Goal: Transaction & Acquisition: Purchase product/service

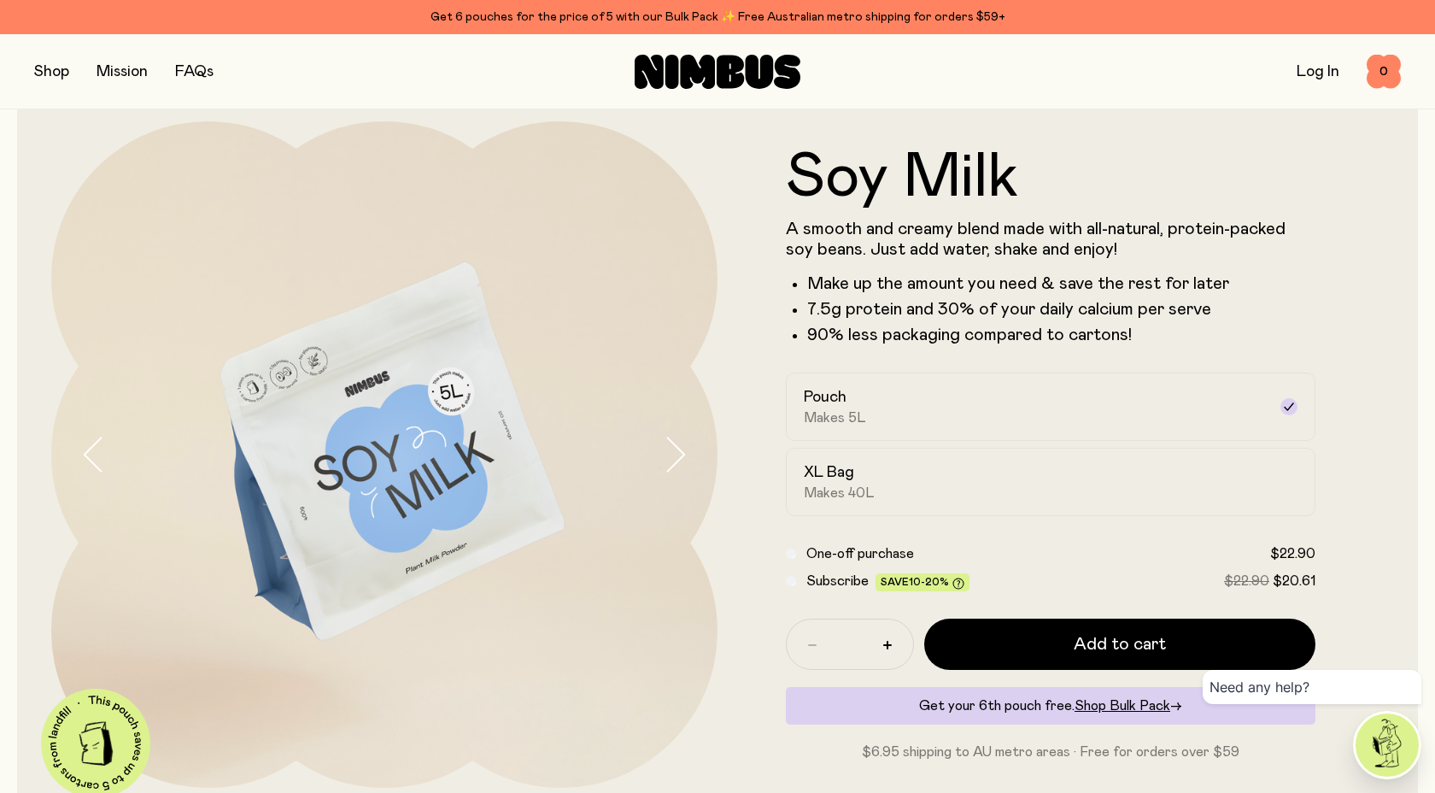
scroll to position [10, 0]
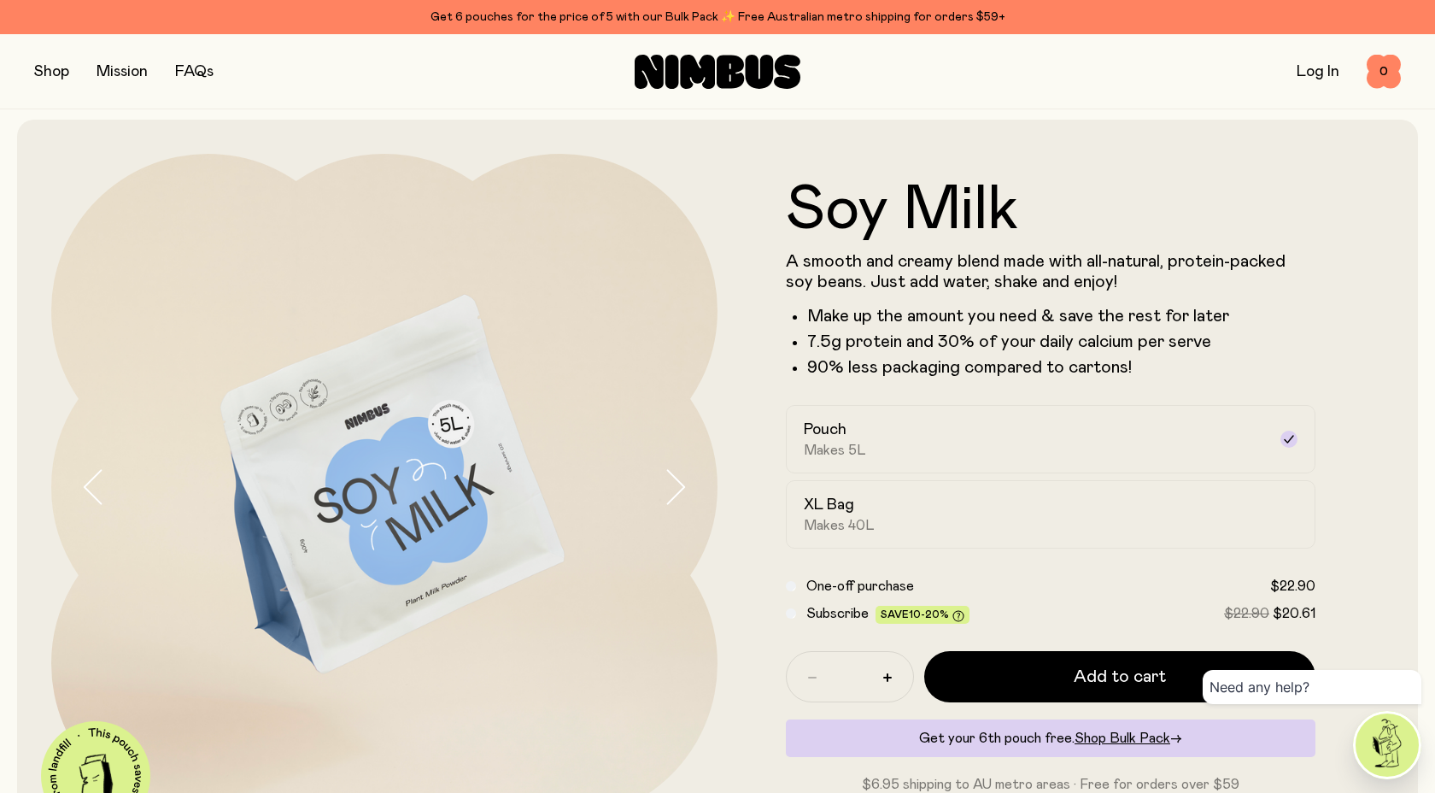
click at [58, 68] on button "button" at bounding box center [51, 72] width 35 height 24
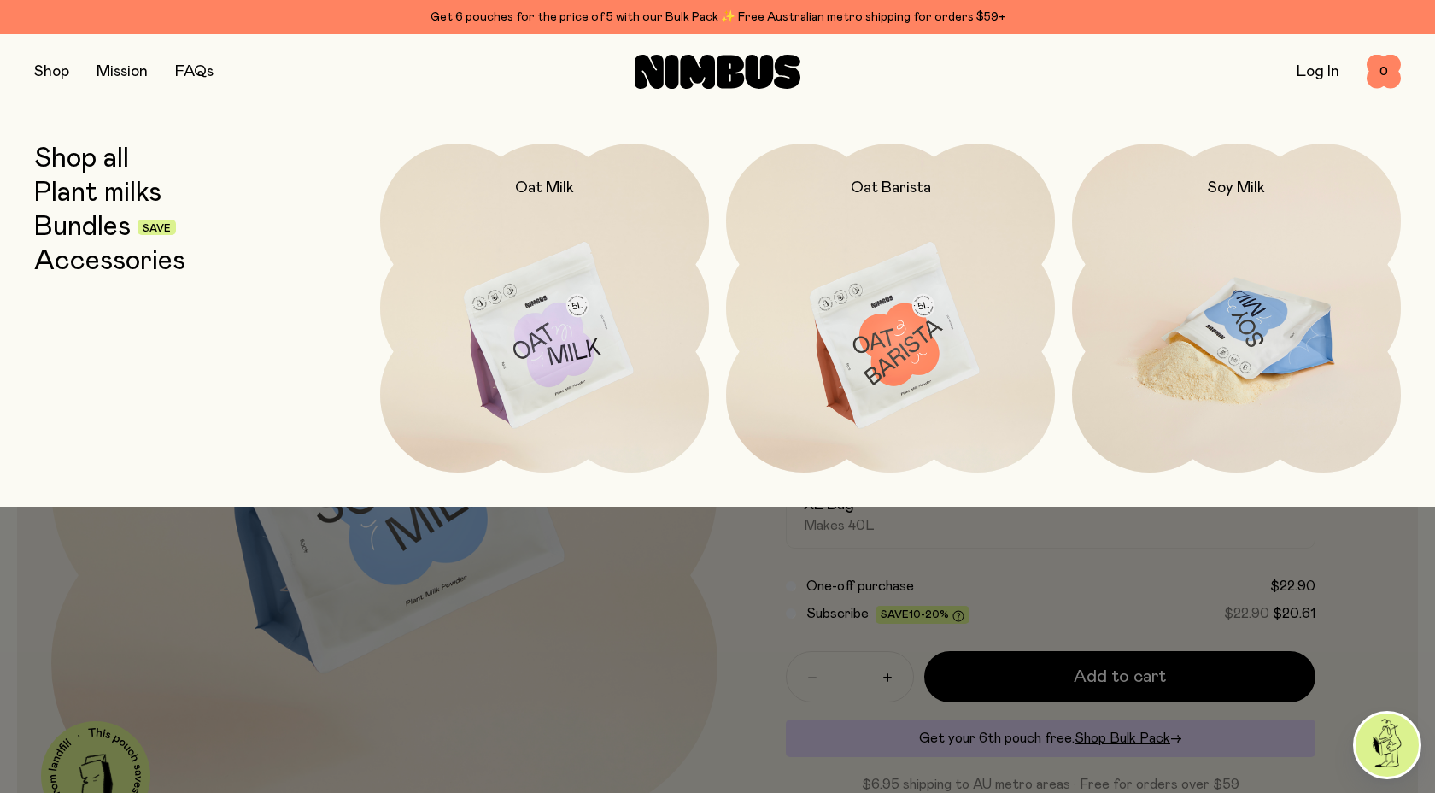
click at [1182, 332] on img at bounding box center [1236, 337] width 329 height 386
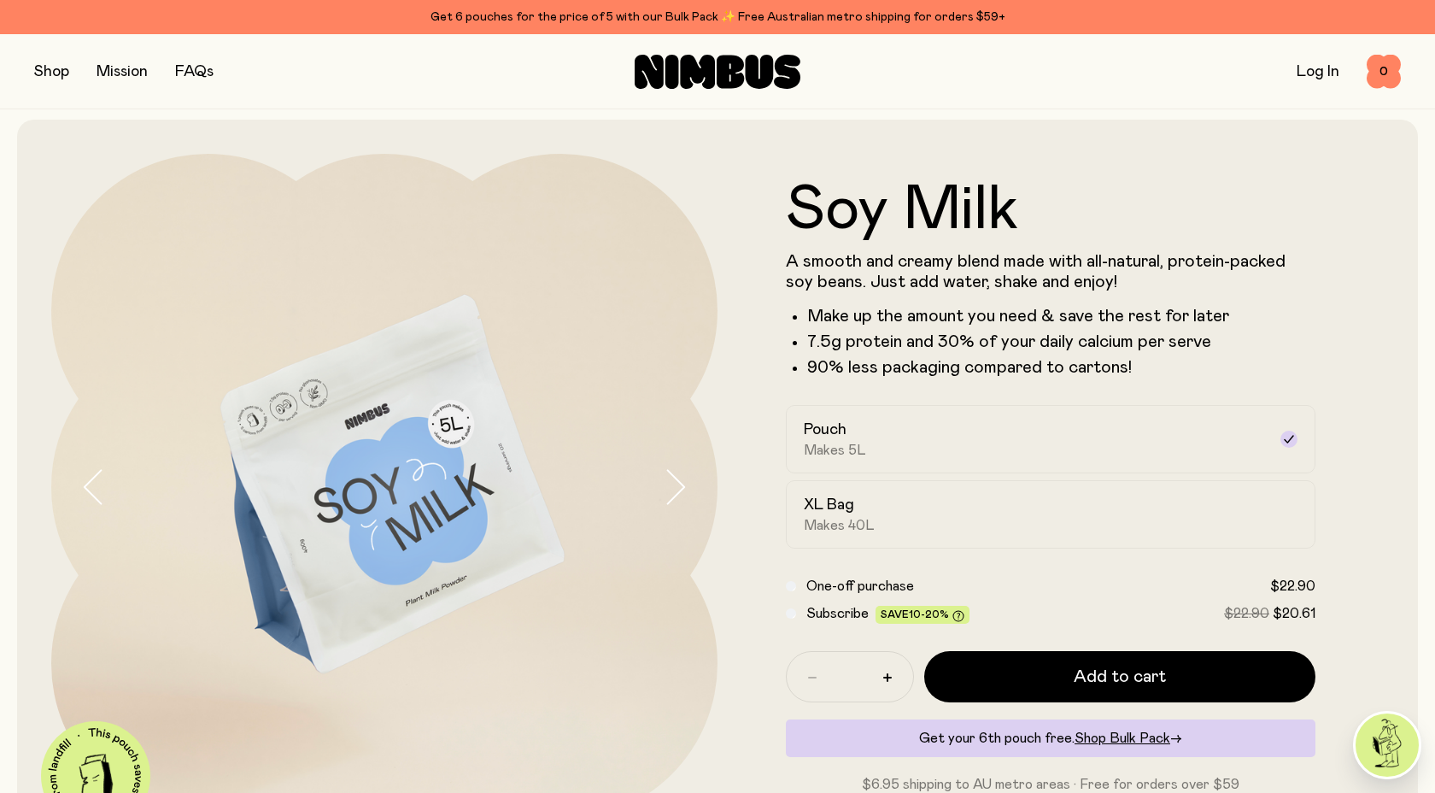
click at [55, 75] on button "button" at bounding box center [51, 72] width 35 height 24
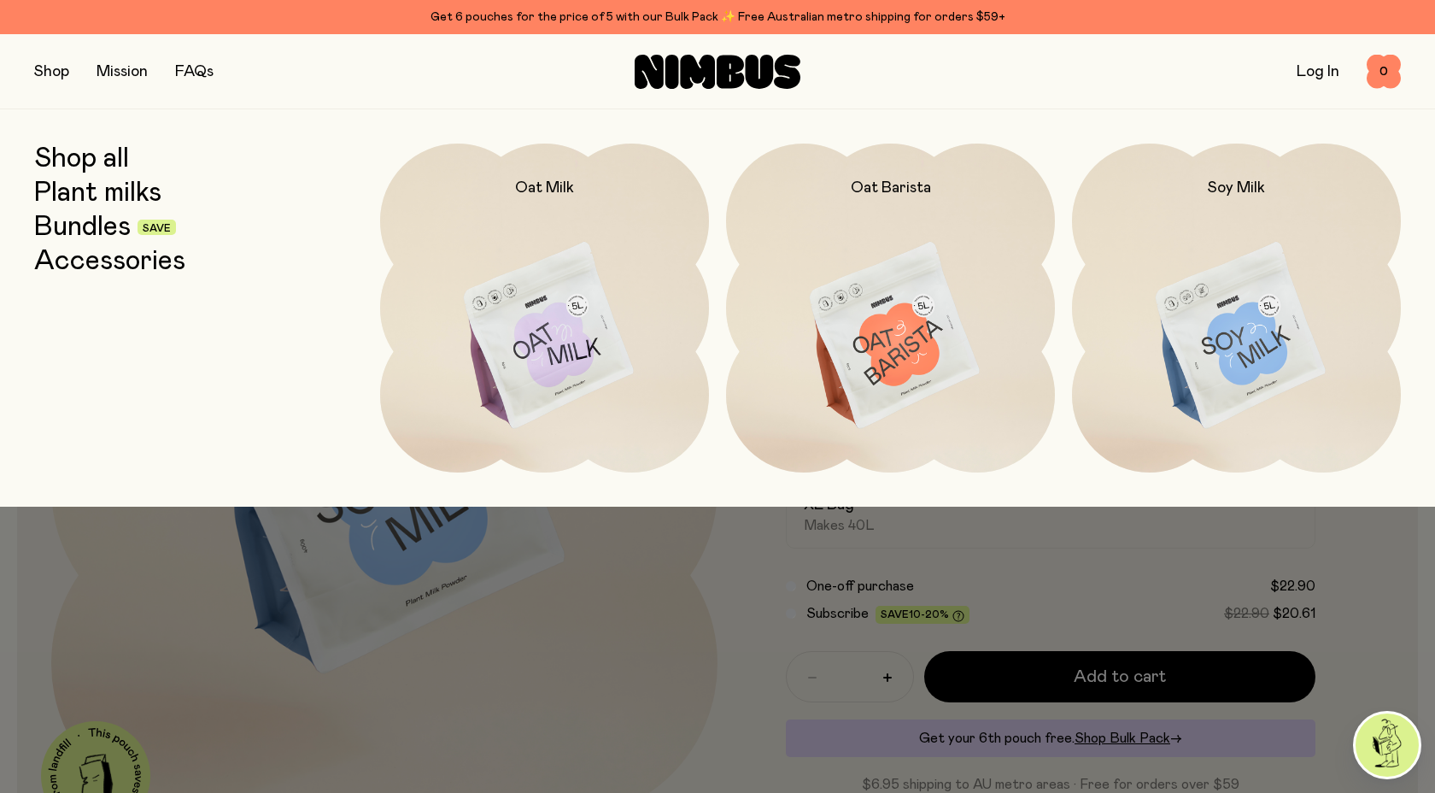
click at [83, 166] on link "Shop all" at bounding box center [81, 159] width 95 height 31
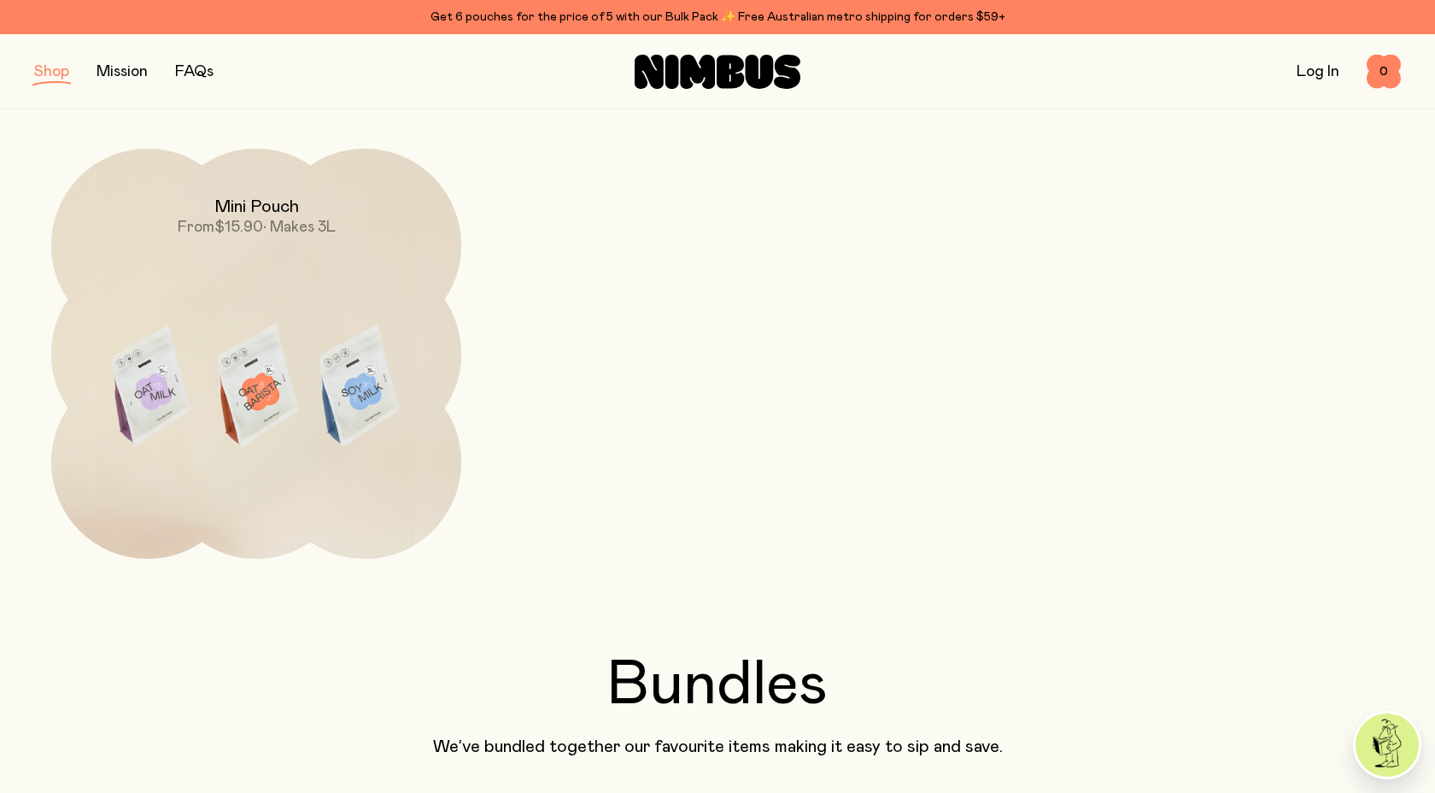
scroll to position [646, 0]
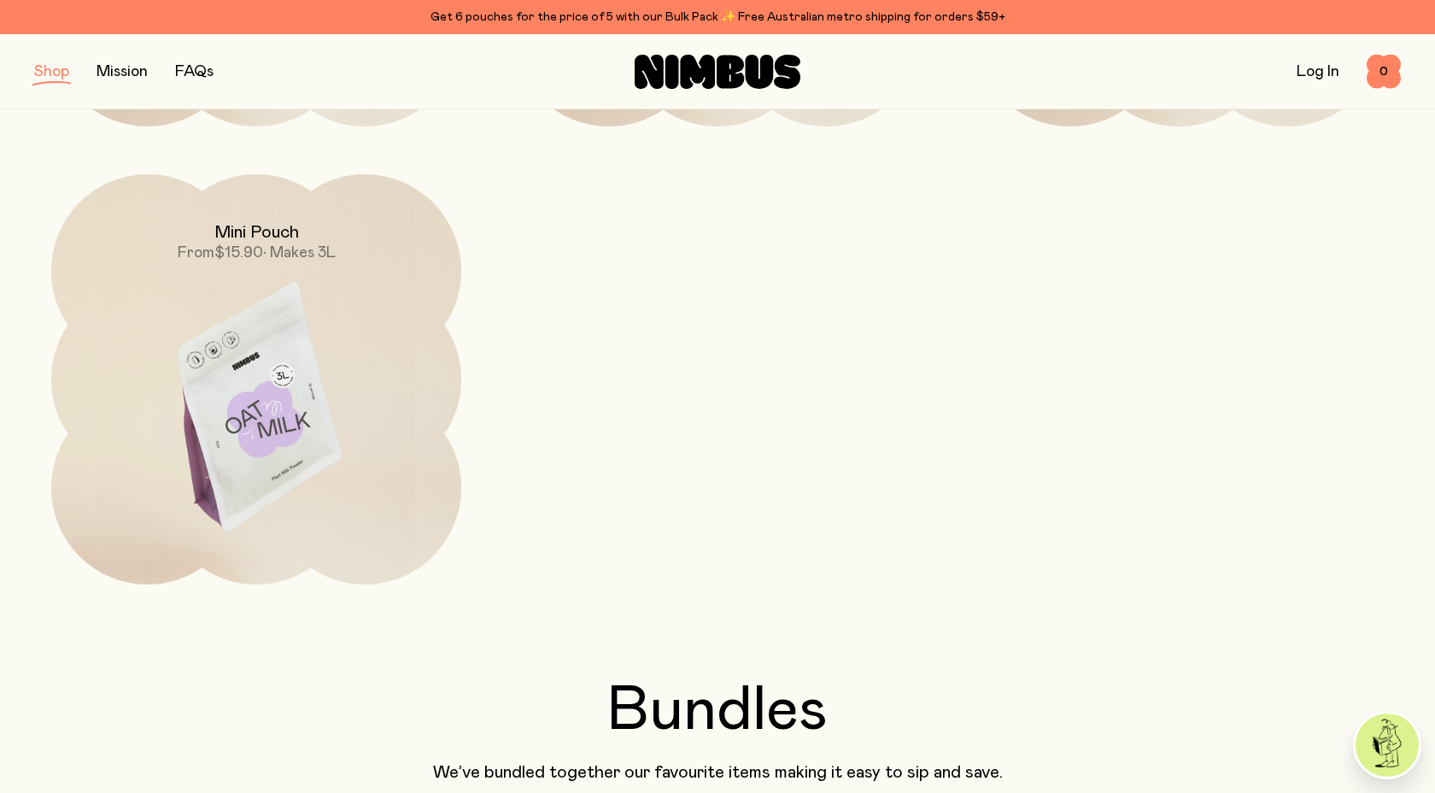
click at [332, 342] on img at bounding box center [256, 415] width 410 height 482
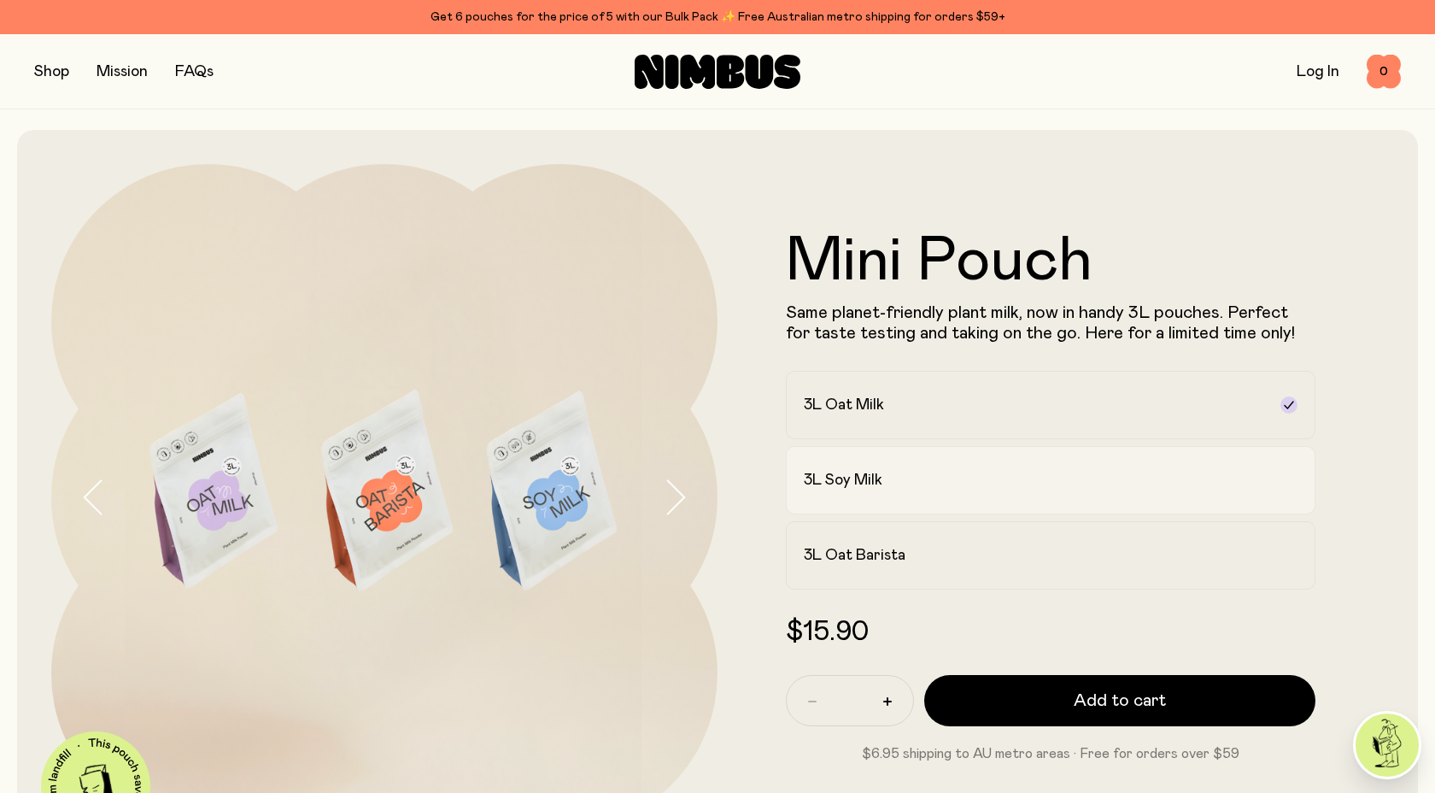
click at [1093, 483] on div "3L Soy Milk" at bounding box center [1035, 480] width 463 height 21
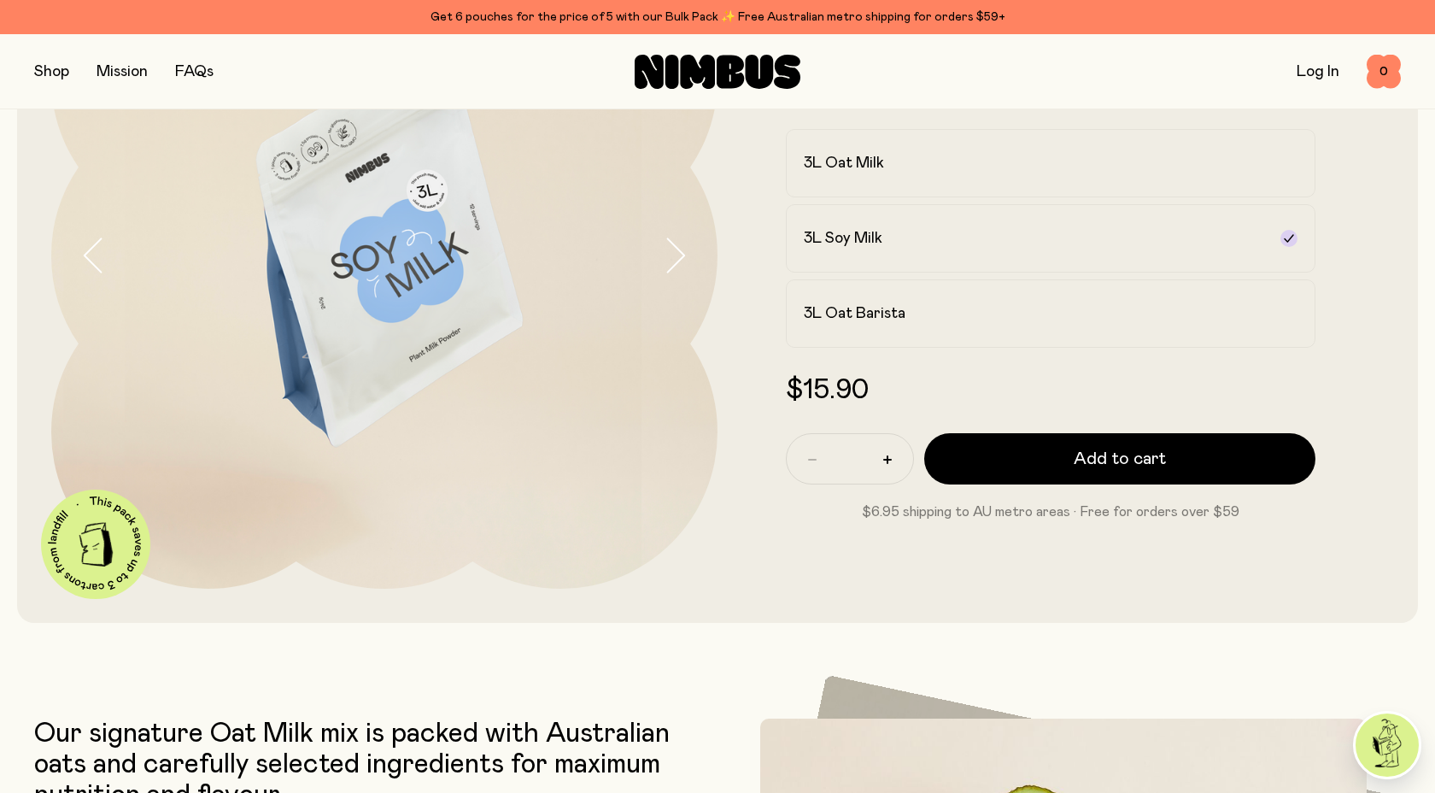
scroll to position [245, 0]
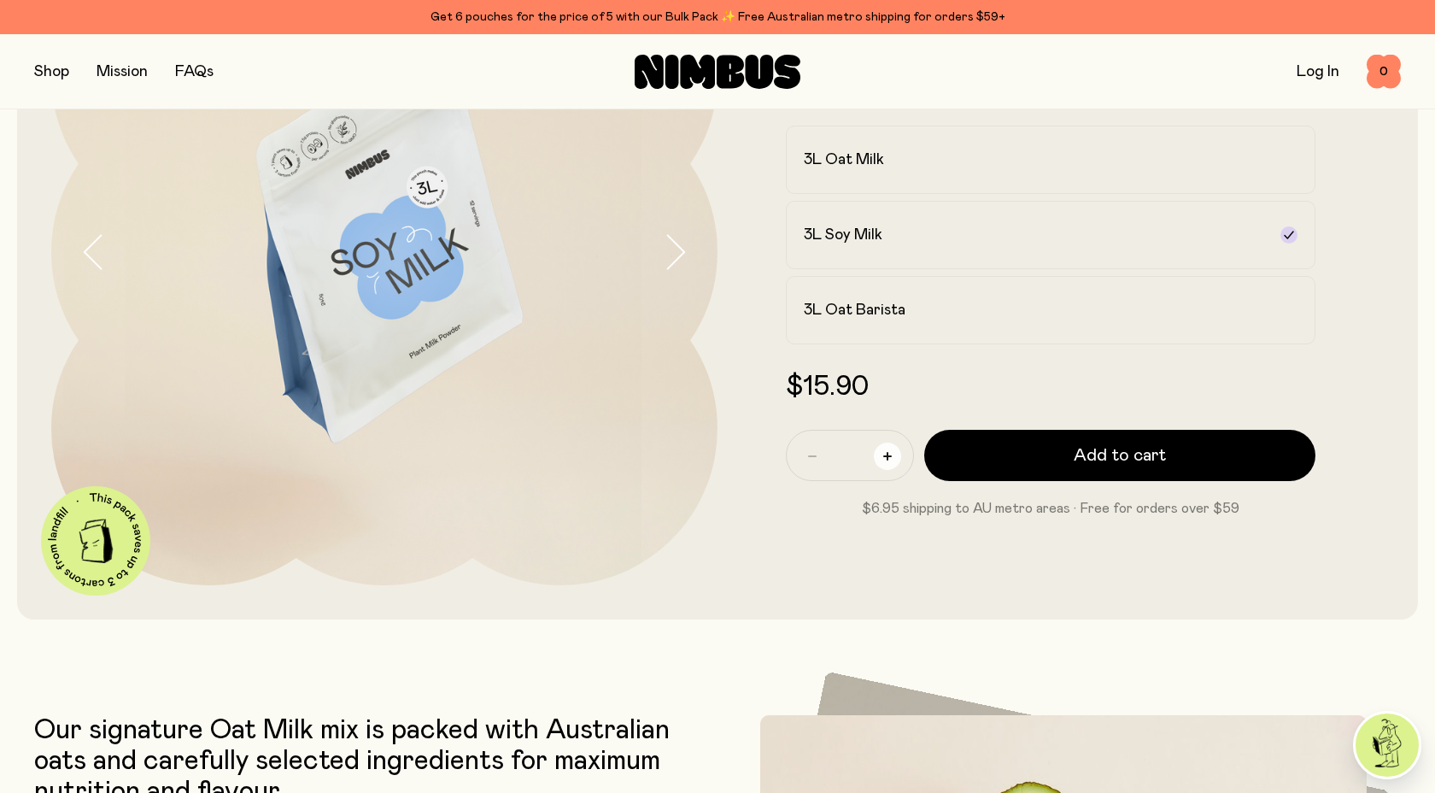
click at [900, 451] on button "button" at bounding box center [887, 456] width 27 height 27
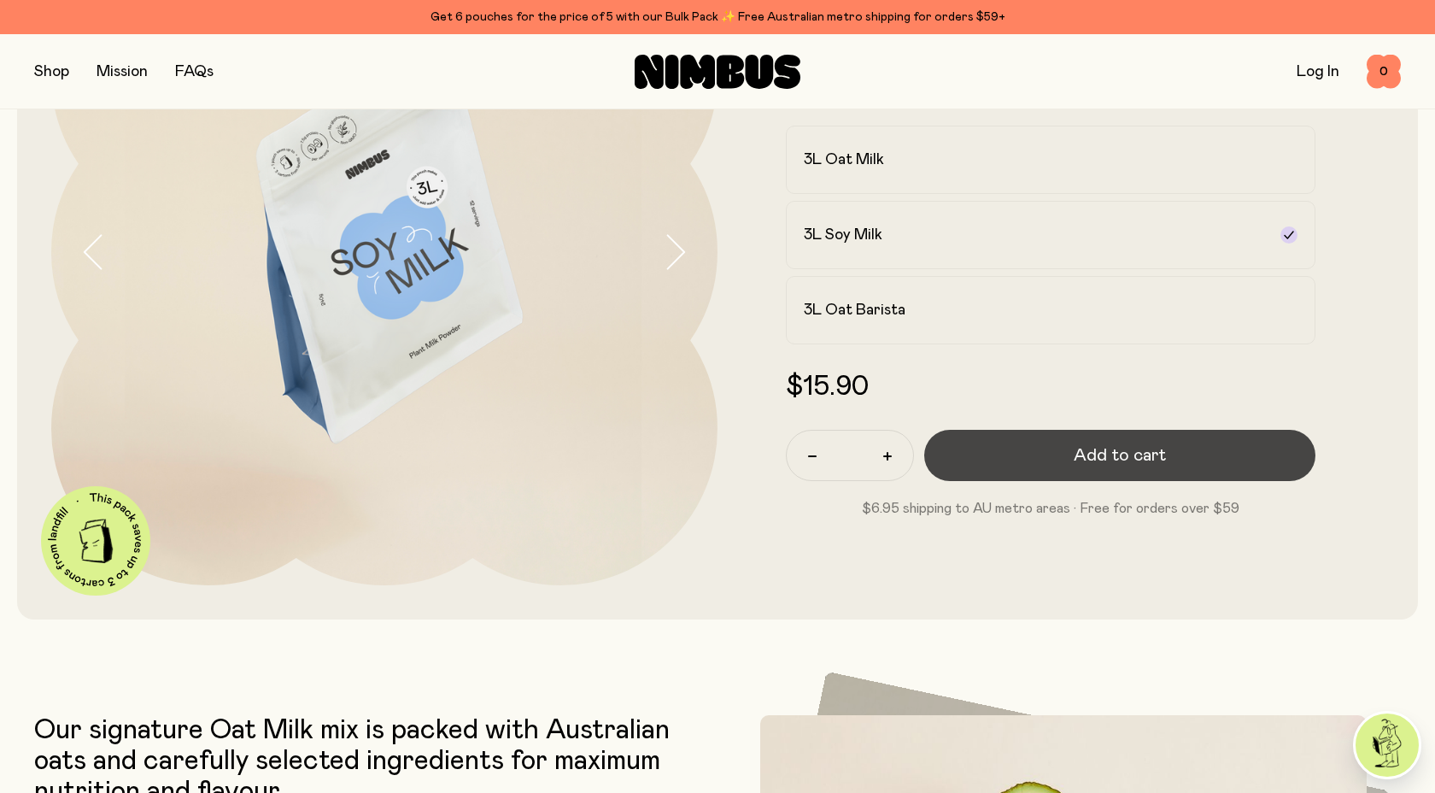
click at [1064, 465] on button "Add to cart" at bounding box center [1119, 455] width 391 height 51
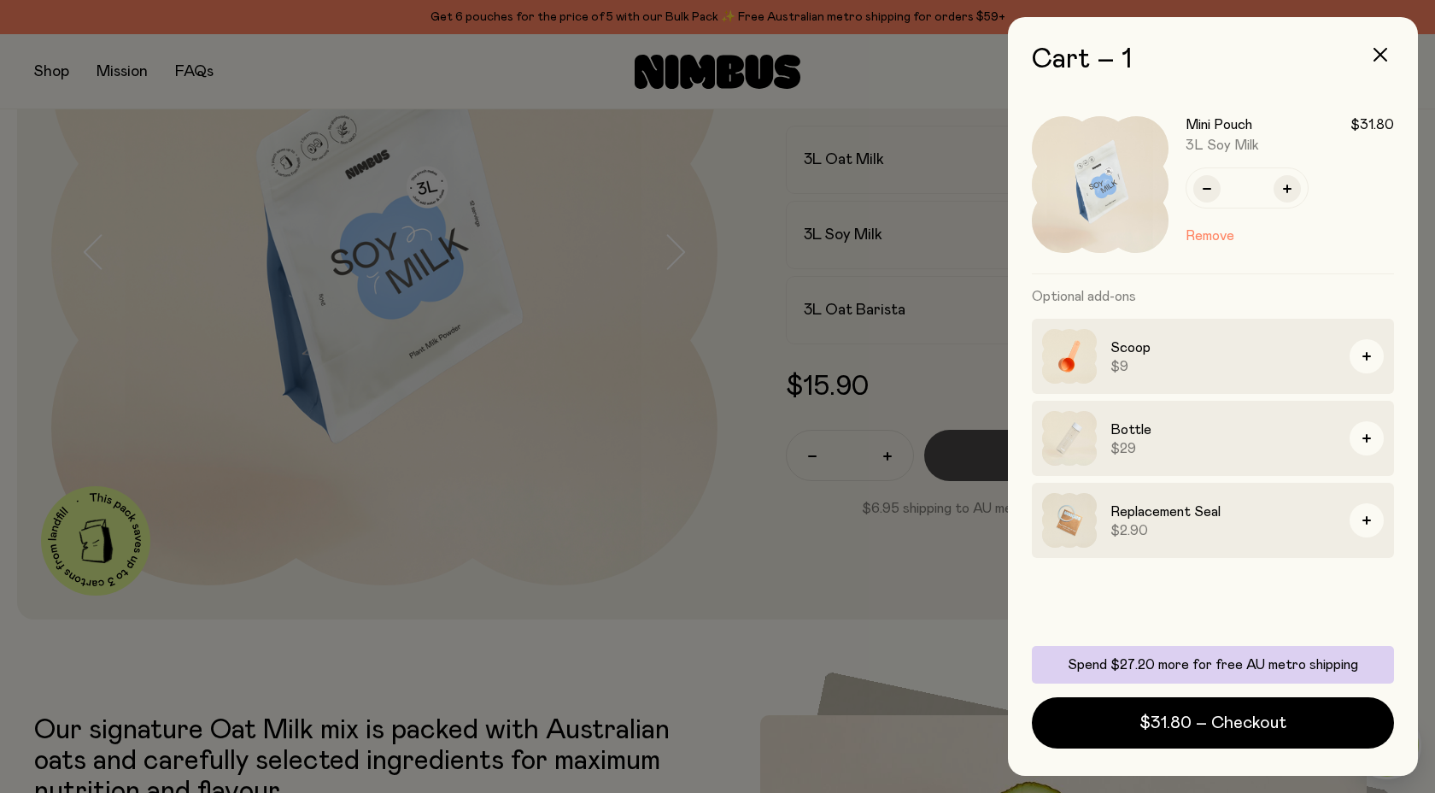
scroll to position [0, 0]
click at [662, 502] on div at bounding box center [717, 396] width 1435 height 793
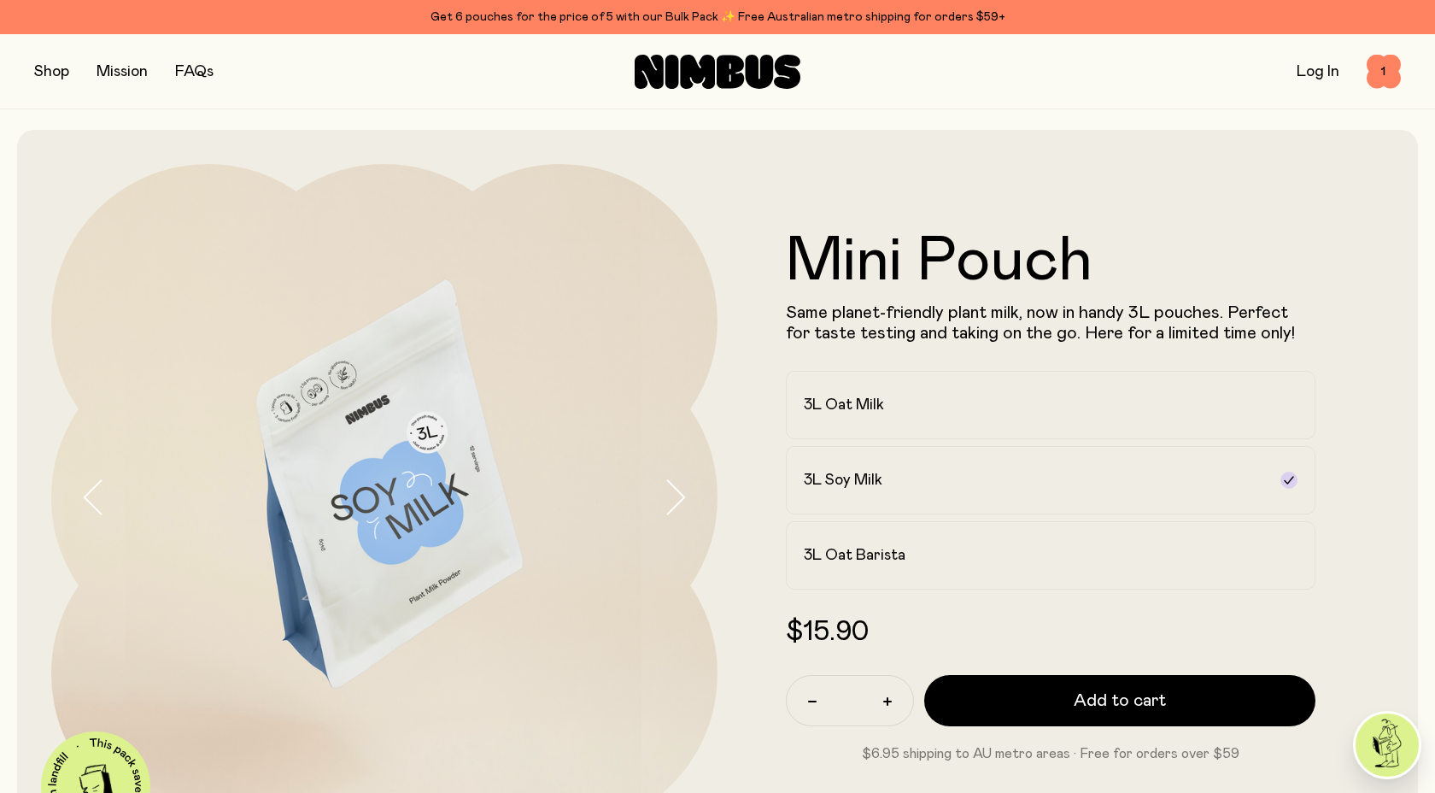
click at [680, 501] on icon "button" at bounding box center [676, 496] width 17 height 33
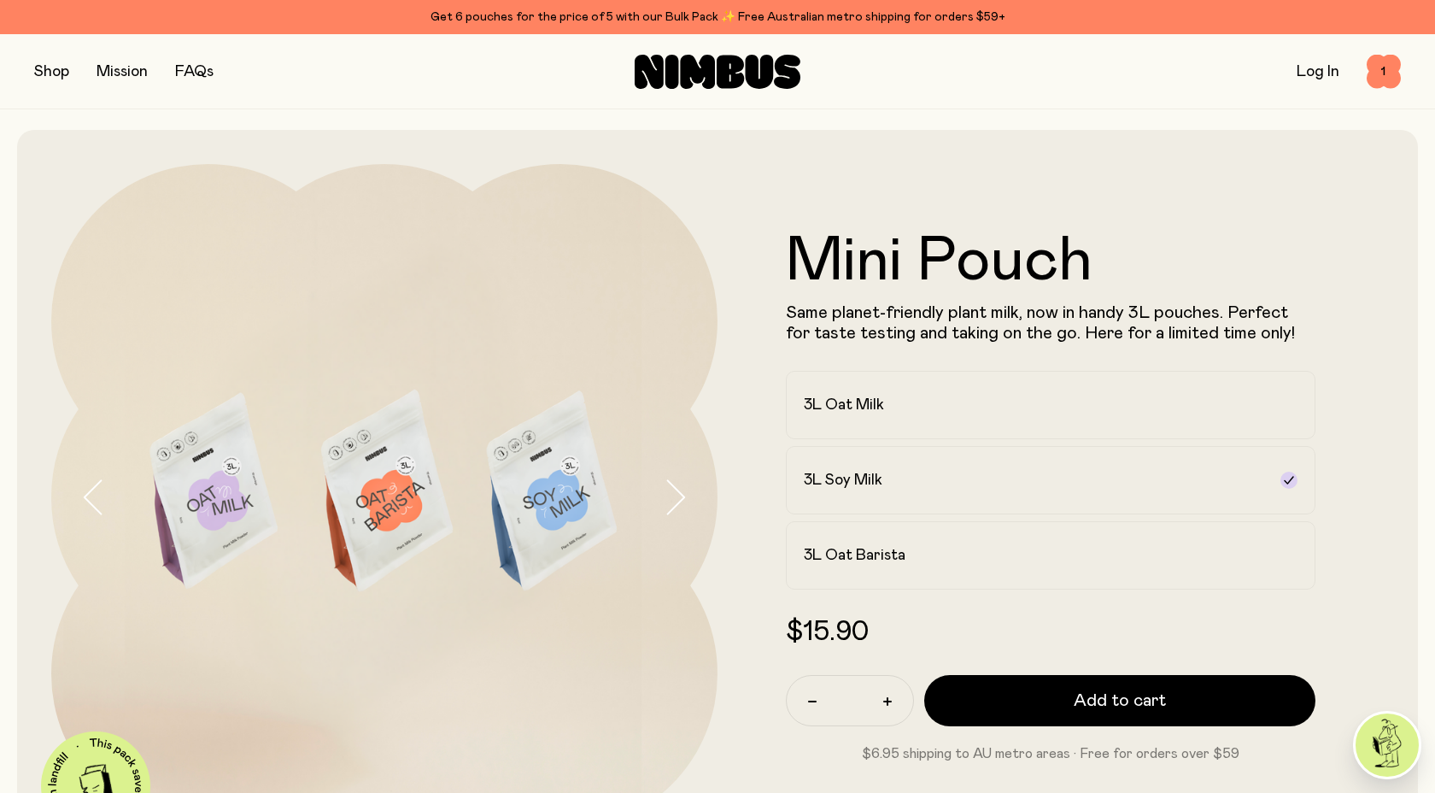
click at [680, 501] on icon "button" at bounding box center [676, 496] width 17 height 33
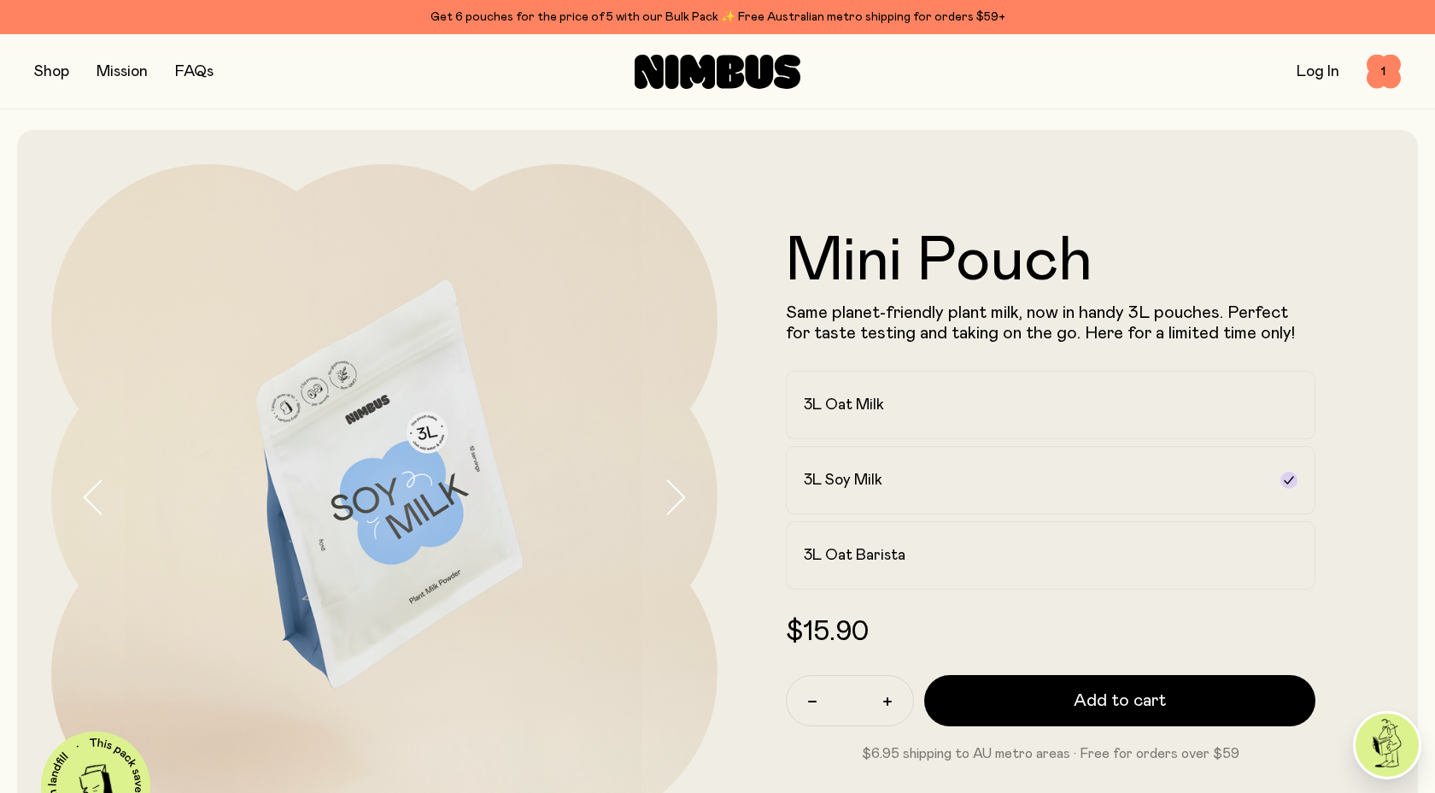
click at [680, 501] on icon "button" at bounding box center [676, 496] width 17 height 33
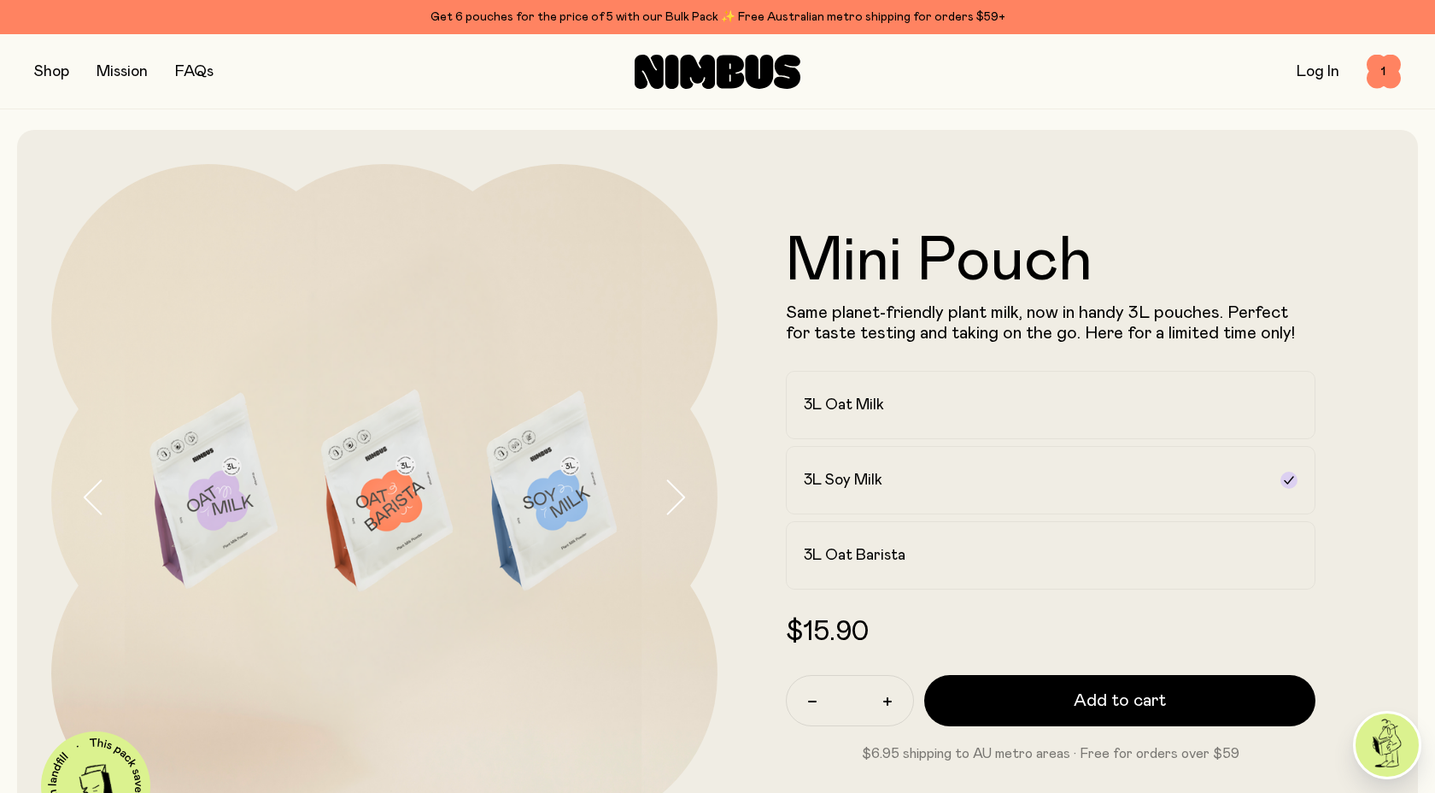
click at [680, 501] on icon "button" at bounding box center [676, 496] width 17 height 33
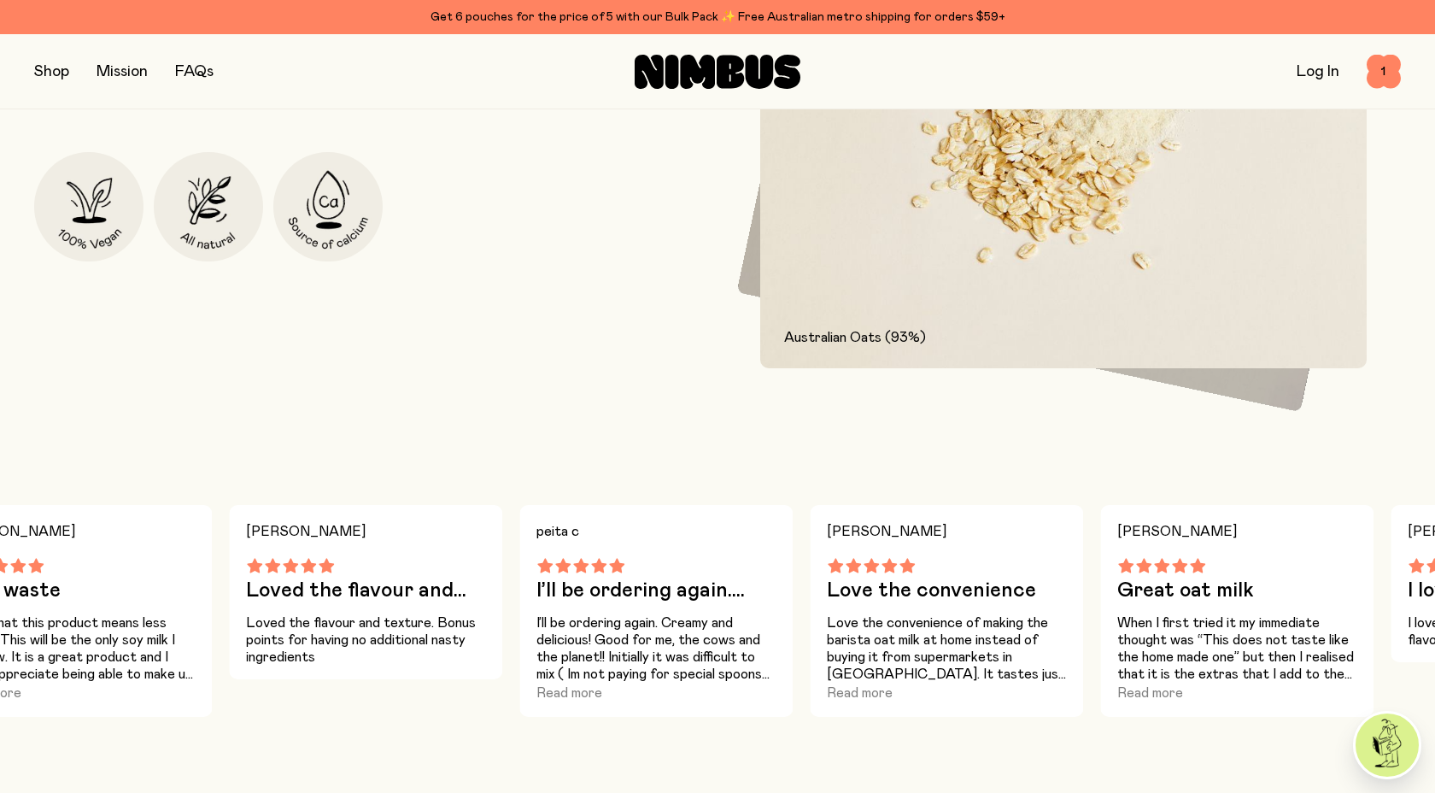
scroll to position [845, 0]
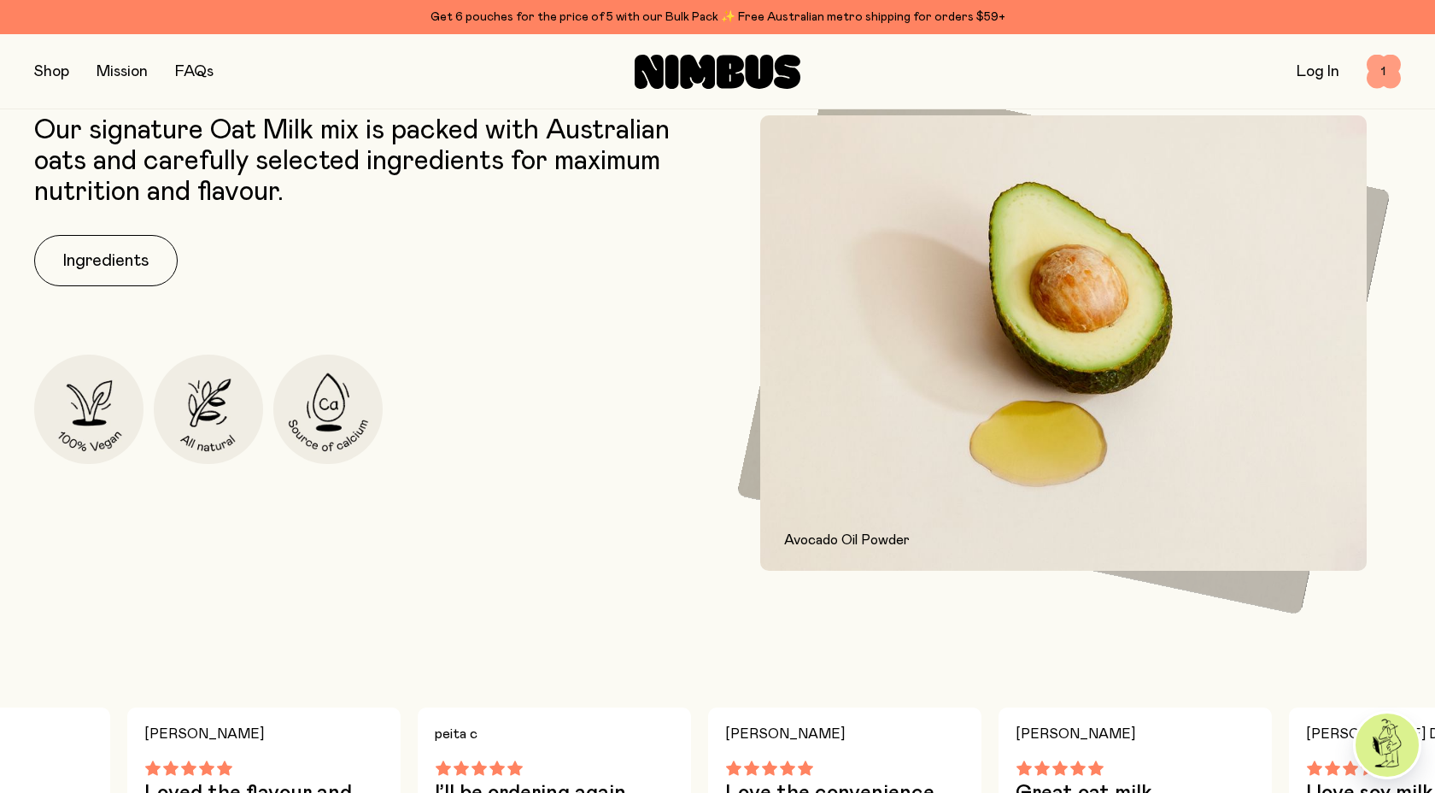
click at [1399, 81] on span "1" at bounding box center [1384, 72] width 34 height 34
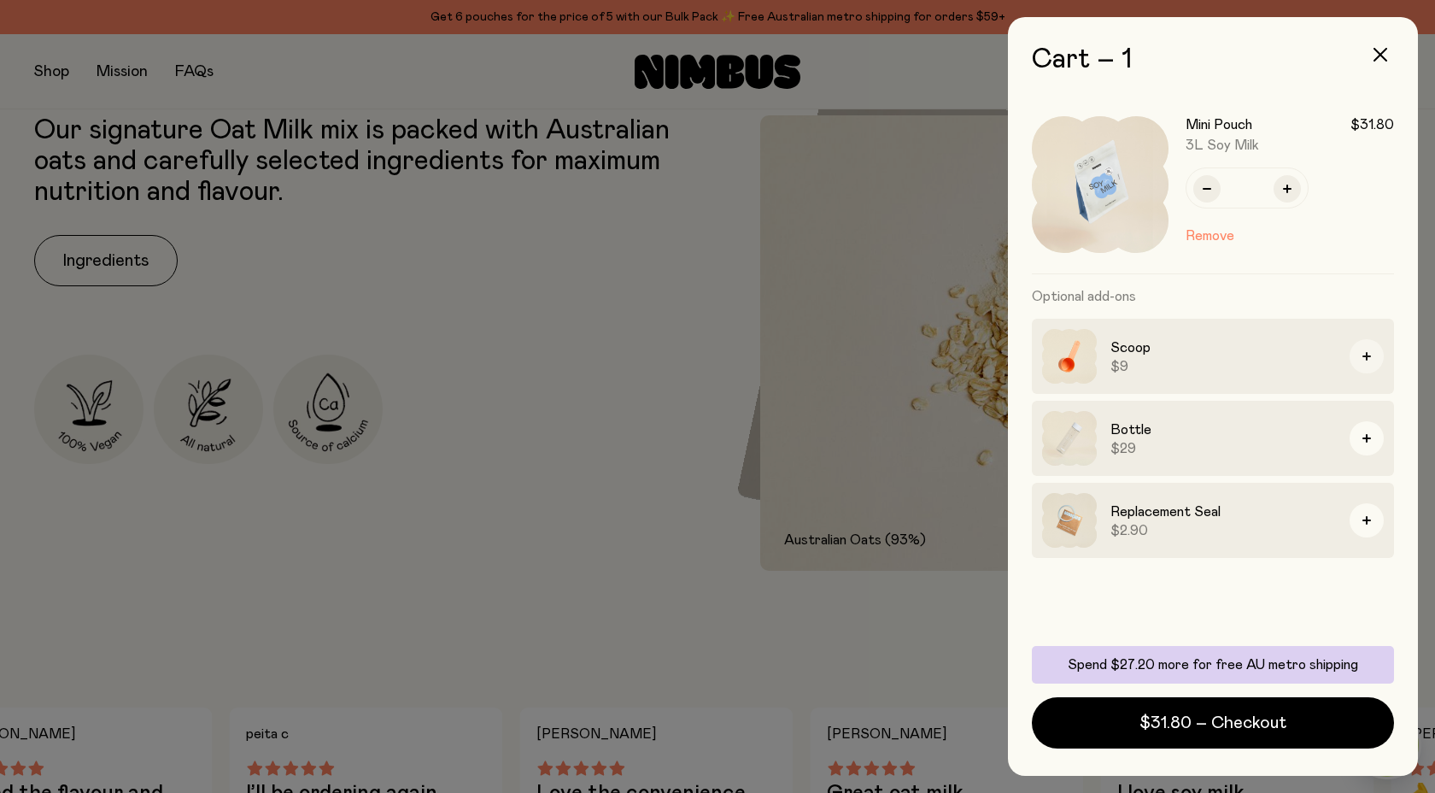
click at [1367, 349] on button "button" at bounding box center [1367, 356] width 34 height 34
